Goal: Transaction & Acquisition: Purchase product/service

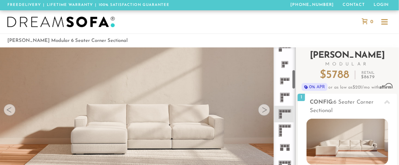
scroll to position [143, 0]
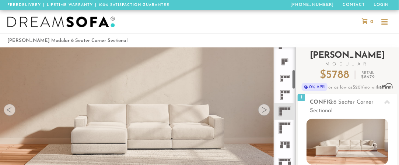
drag, startPoint x: 293, startPoint y: 58, endPoint x: 298, endPoint y: 81, distance: 23.2
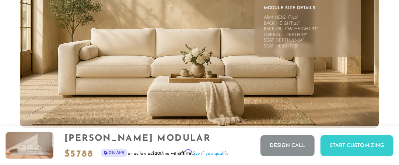
scroll to position [2833, 0]
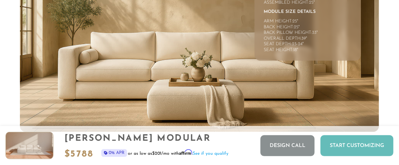
click at [357, 148] on div "Start Customizing" at bounding box center [356, 145] width 73 height 21
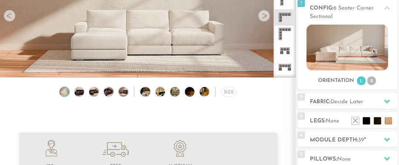
scroll to position [95, 0]
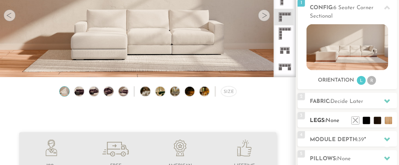
click at [366, 124] on ul at bounding box center [372, 118] width 44 height 11
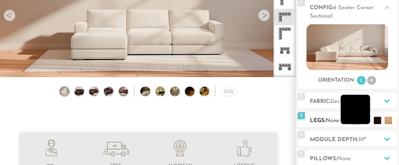
click at [365, 124] on li at bounding box center [354, 109] width 29 height 29
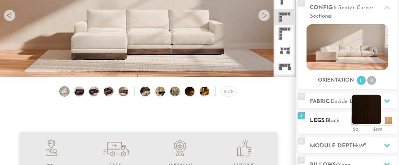
click at [378, 123] on li at bounding box center [365, 109] width 29 height 29
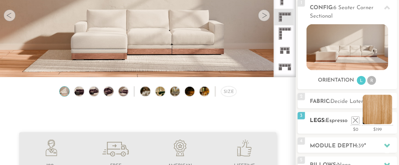
click at [388, 123] on li at bounding box center [376, 109] width 29 height 29
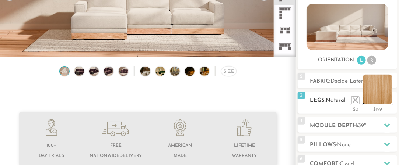
scroll to position [116, 0]
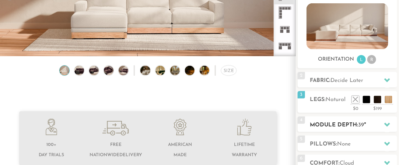
click at [384, 124] on icon at bounding box center [387, 125] width 6 height 4
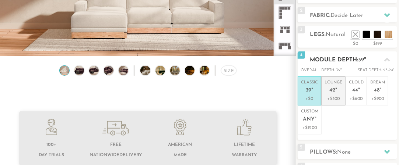
click at [332, 101] on p "+$300" at bounding box center [333, 99] width 18 height 7
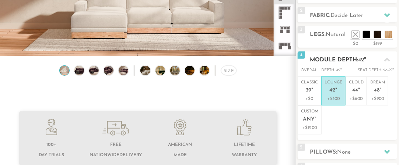
click at [387, 59] on icon at bounding box center [387, 60] width 6 height 4
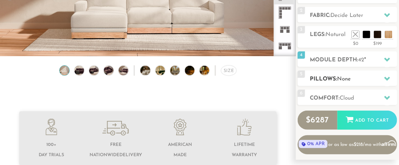
click at [387, 78] on icon at bounding box center [387, 79] width 6 height 4
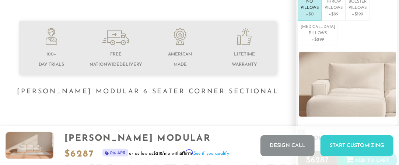
scroll to position [208, 0]
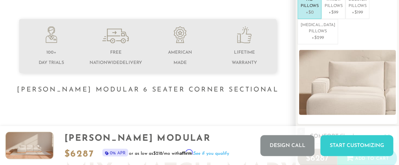
click at [389, 134] on icon at bounding box center [387, 136] width 6 height 4
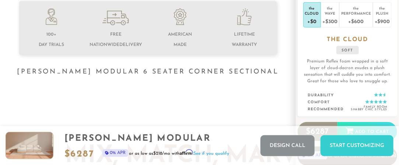
scroll to position [220, 0]
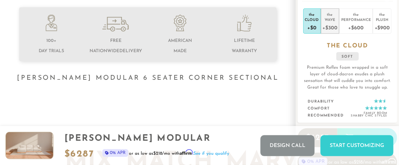
click at [331, 24] on div "+$300" at bounding box center [329, 27] width 15 height 11
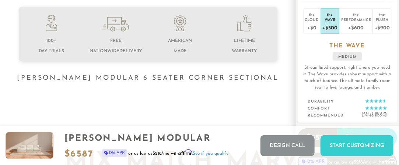
scroll to position [213, 0]
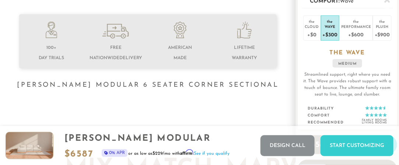
click at [384, 87] on p "Streamlined support, right where you need it. The Wave provides robust support …" at bounding box center [347, 84] width 89 height 26
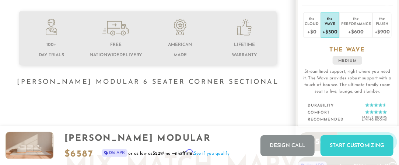
scroll to position [211, 0]
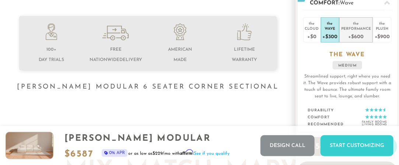
click at [357, 35] on div "+$600" at bounding box center [356, 36] width 30 height 11
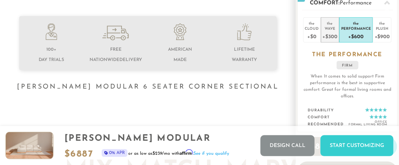
click at [330, 33] on div "+$300" at bounding box center [329, 36] width 15 height 11
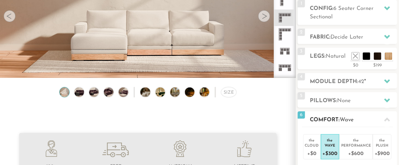
scroll to position [93, 0]
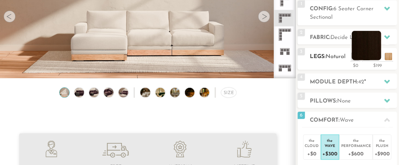
click at [375, 59] on li at bounding box center [365, 45] width 29 height 29
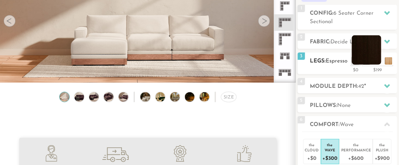
scroll to position [84, 0]
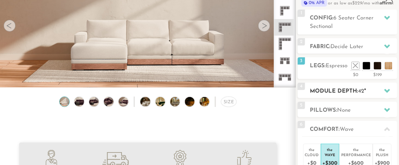
click at [362, 92] on span "42" at bounding box center [361, 92] width 6 height 6
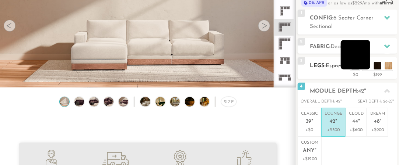
click at [363, 68] on li at bounding box center [354, 54] width 29 height 29
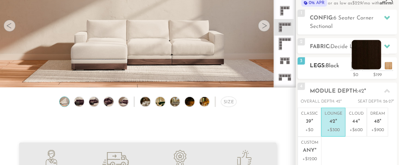
click at [376, 66] on li at bounding box center [365, 54] width 29 height 29
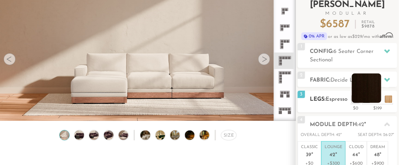
scroll to position [50, 0]
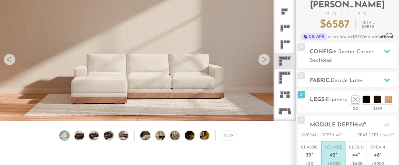
click at [284, 79] on icon at bounding box center [284, 78] width 17 height 17
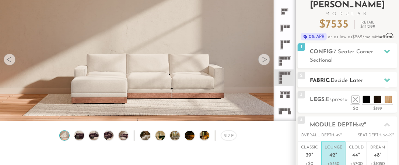
click at [385, 80] on icon at bounding box center [387, 80] width 6 height 4
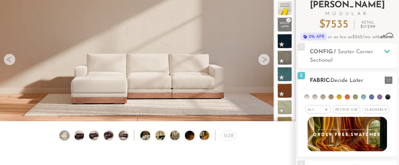
click at [375, 110] on span "Cleanable x" at bounding box center [375, 109] width 27 height 8
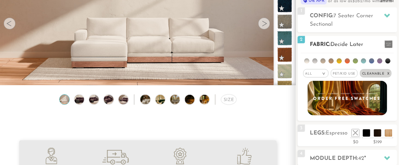
scroll to position [86, 0]
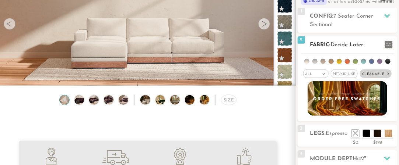
click at [340, 74] on span "Pet/Kid Use x" at bounding box center [343, 74] width 27 height 8
click at [315, 61] on li at bounding box center [314, 61] width 5 height 5
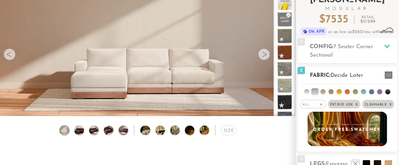
scroll to position [56, 0]
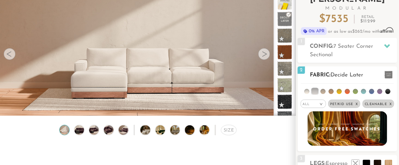
click at [305, 93] on li at bounding box center [306, 91] width 5 height 5
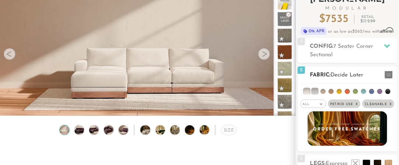
click at [306, 92] on li at bounding box center [307, 92] width 6 height 6
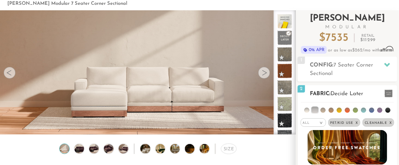
scroll to position [36, 0]
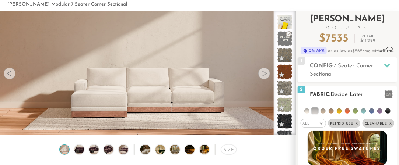
click at [306, 112] on li at bounding box center [306, 111] width 5 height 5
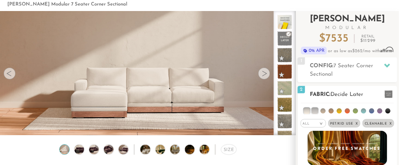
click at [318, 113] on li at bounding box center [315, 111] width 6 height 6
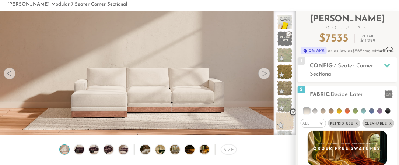
click at [286, 123] on span at bounding box center [284, 121] width 18 height 18
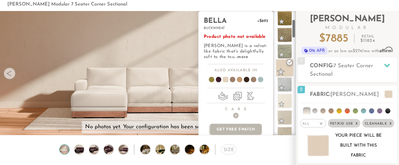
scroll to position [54, 0]
click at [286, 102] on span at bounding box center [284, 101] width 18 height 18
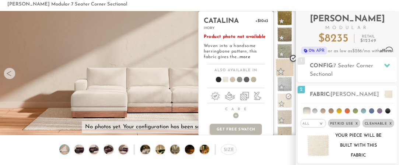
click at [286, 68] on span at bounding box center [284, 68] width 18 height 18
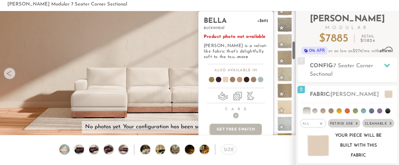
scroll to position [197, 0]
click at [286, 105] on span at bounding box center [284, 107] width 18 height 18
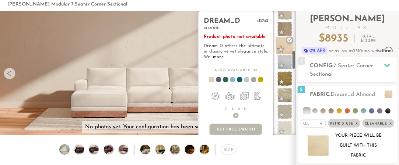
scroll to position [265, 0]
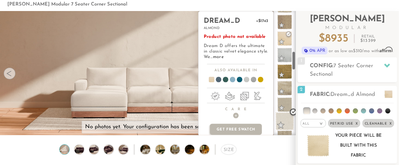
click at [286, 125] on span at bounding box center [284, 121] width 18 height 18
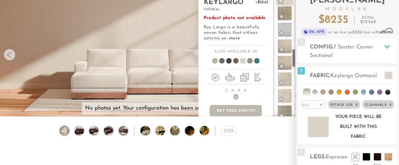
scroll to position [371, 0]
click at [286, 99] on span at bounding box center [284, 95] width 18 height 18
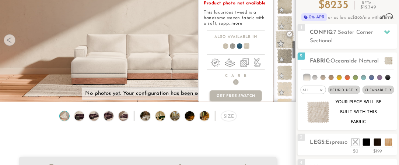
scroll to position [413, 0]
click at [282, 90] on span at bounding box center [284, 89] width 18 height 18
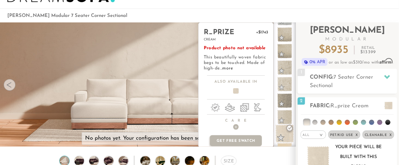
scroll to position [24, 0]
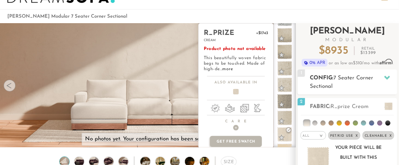
click at [362, 85] on h2 "Config: 7 Seater Corner Sectional" at bounding box center [353, 82] width 87 height 17
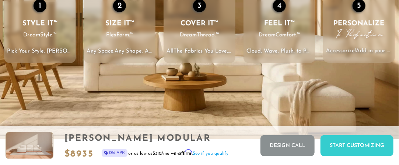
scroll to position [942, 0]
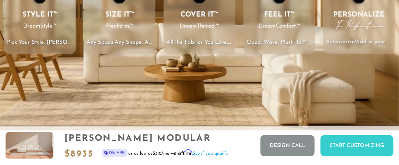
click at [372, 41] on p "Accessorize! Add in your pillows, trims, & accents. Your Dream. Your Palette. Y…" at bounding box center [359, 42] width 72 height 8
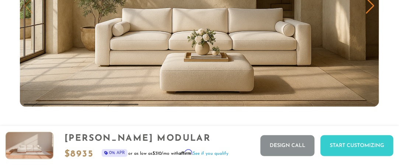
scroll to position [3260, 0]
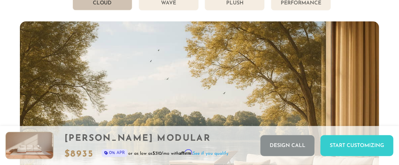
click at [32, 88] on div "Cloud Comfort 2.0 Density Foam | ILD 21 Soft and relaxed with a lived-in feel. …" at bounding box center [199, 166] width 359 height 290
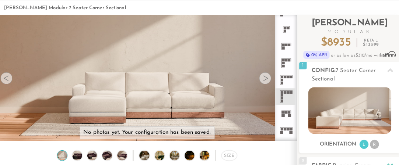
scroll to position [32, 0]
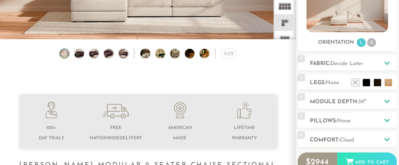
scroll to position [81, 0]
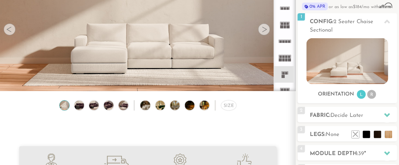
click at [290, 89] on icon at bounding box center [284, 91] width 17 height 17
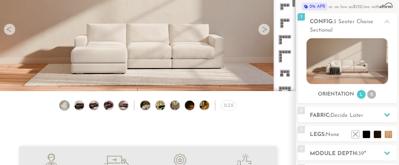
scroll to position [134, 0]
click at [282, 58] on icon at bounding box center [284, 56] width 17 height 17
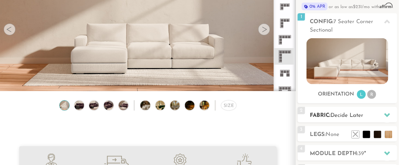
click at [386, 113] on icon at bounding box center [387, 115] width 6 height 6
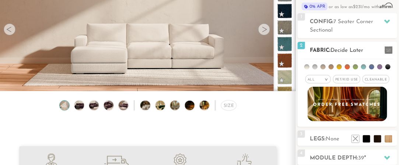
click at [350, 77] on span "Pet/Kid Use x" at bounding box center [346, 79] width 27 height 8
click at [377, 79] on span "Cleanable x" at bounding box center [378, 79] width 27 height 8
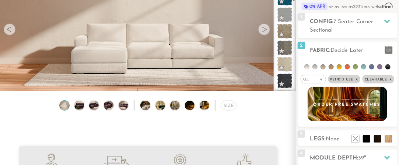
scroll to position [743, 0]
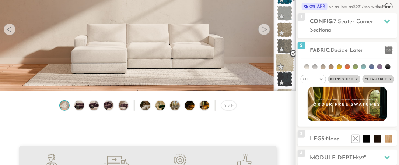
click at [284, 62] on span at bounding box center [284, 63] width 18 height 18
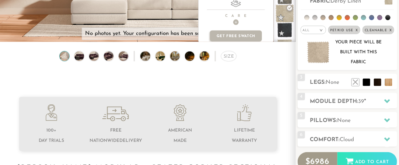
scroll to position [131, 0]
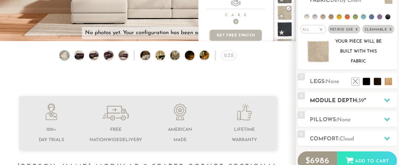
click at [387, 102] on icon at bounding box center [387, 101] width 6 height 4
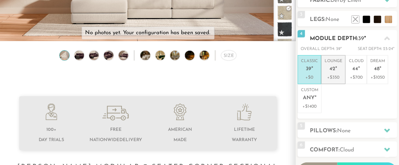
click at [333, 73] on p "Lounge 42 "" at bounding box center [333, 67] width 18 height 16
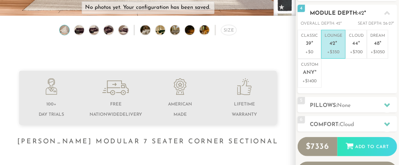
scroll to position [158, 0]
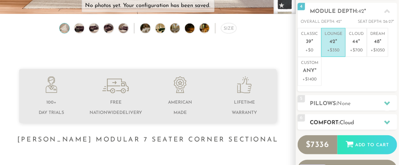
click at [388, 121] on icon at bounding box center [387, 123] width 6 height 4
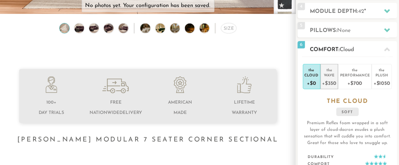
click at [330, 85] on div "+$350" at bounding box center [329, 83] width 14 height 11
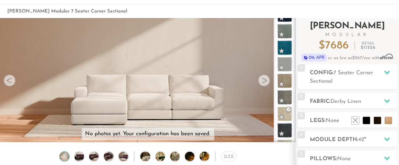
scroll to position [20, 0]
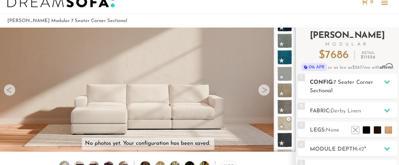
click at [391, 80] on div at bounding box center [386, 82] width 15 height 15
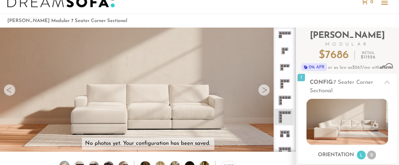
click at [280, 123] on rect at bounding box center [279, 123] width 3 height 0
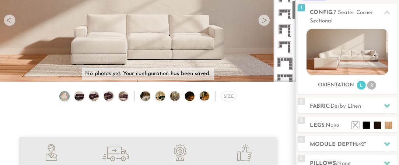
scroll to position [89, 0]
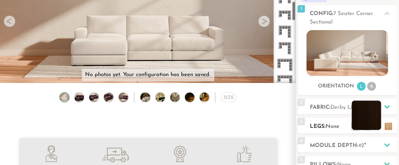
click at [378, 126] on li at bounding box center [365, 115] width 29 height 29
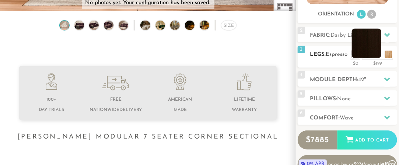
scroll to position [161, 0]
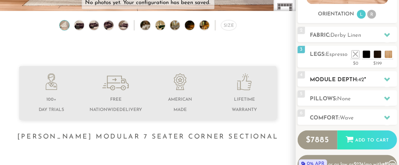
click at [392, 80] on div at bounding box center [386, 79] width 15 height 15
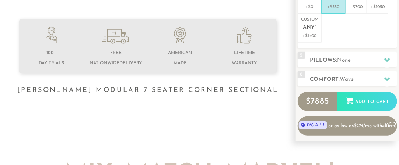
scroll to position [209, 0]
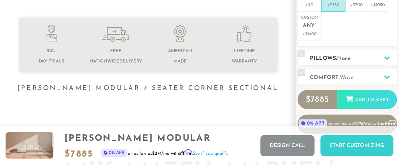
click at [385, 57] on icon at bounding box center [387, 58] width 6 height 6
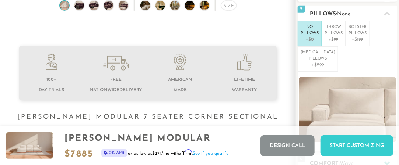
scroll to position [180, 0]
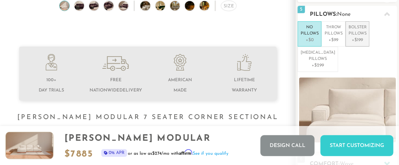
click at [361, 39] on p "+$199" at bounding box center [357, 40] width 18 height 7
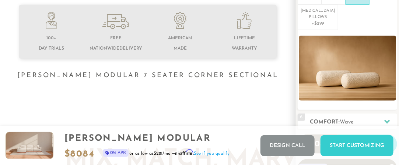
scroll to position [224, 0]
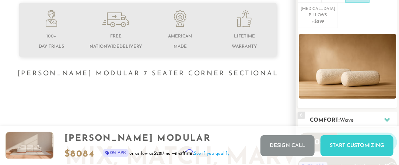
click at [387, 117] on icon at bounding box center [387, 120] width 6 height 6
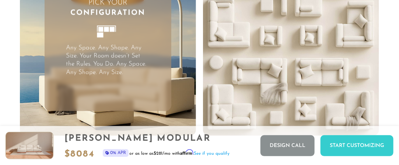
scroll to position [1536, 0]
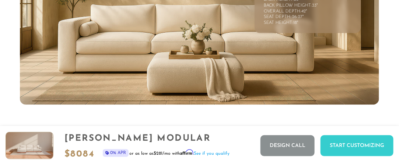
click at [356, 79] on img at bounding box center [199, 4] width 359 height 202
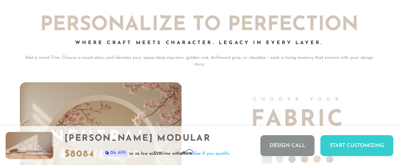
scroll to position [4537, 0]
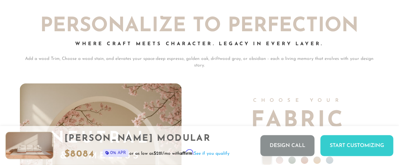
click at [358, 22] on h2 "Personalize To Perfection" at bounding box center [199, 27] width 359 height 20
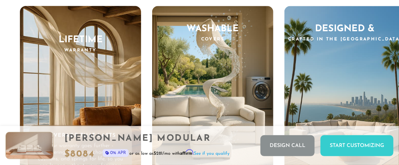
scroll to position [6208, 0]
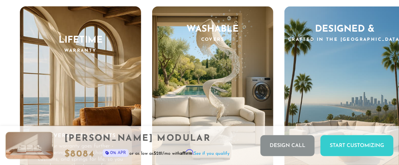
click at [346, 36] on h3 "Designed & Crafted in the US" at bounding box center [344, 34] width 121 height 18
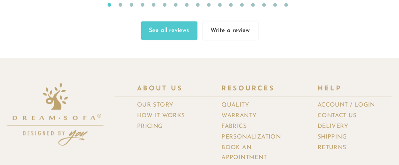
scroll to position [7157, 0]
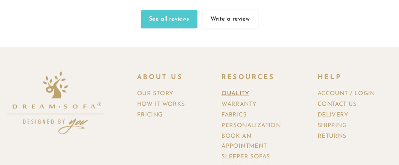
click at [245, 89] on link "Quality" at bounding box center [237, 94] width 33 height 11
